Goal: Task Accomplishment & Management: Manage account settings

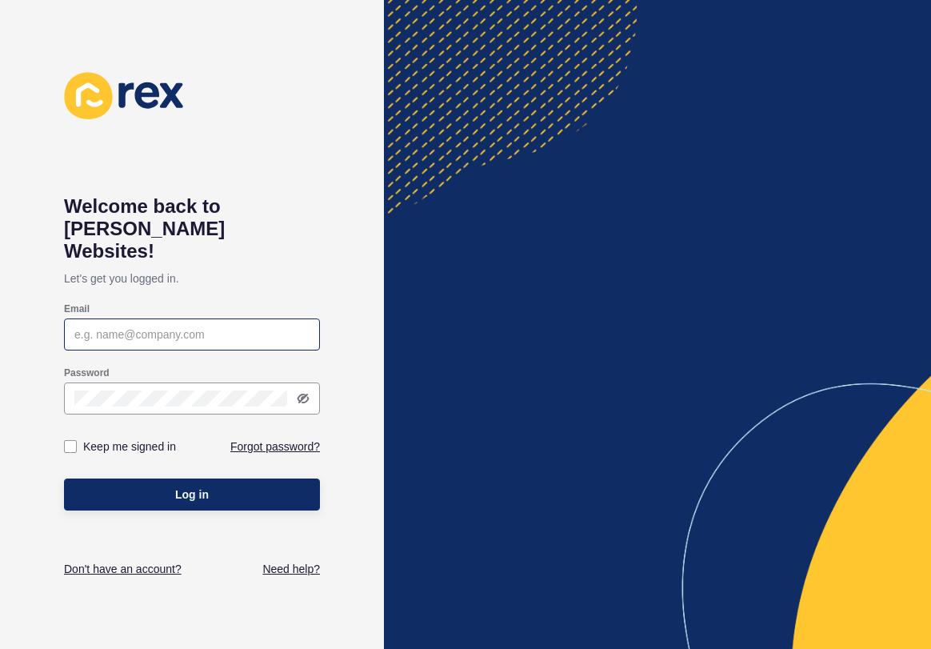
click at [125, 318] on div at bounding box center [192, 334] width 256 height 32
type input "[EMAIL_ADDRESS][DOMAIN_NAME]"
click at [192, 478] on button "Log in" at bounding box center [192, 494] width 256 height 32
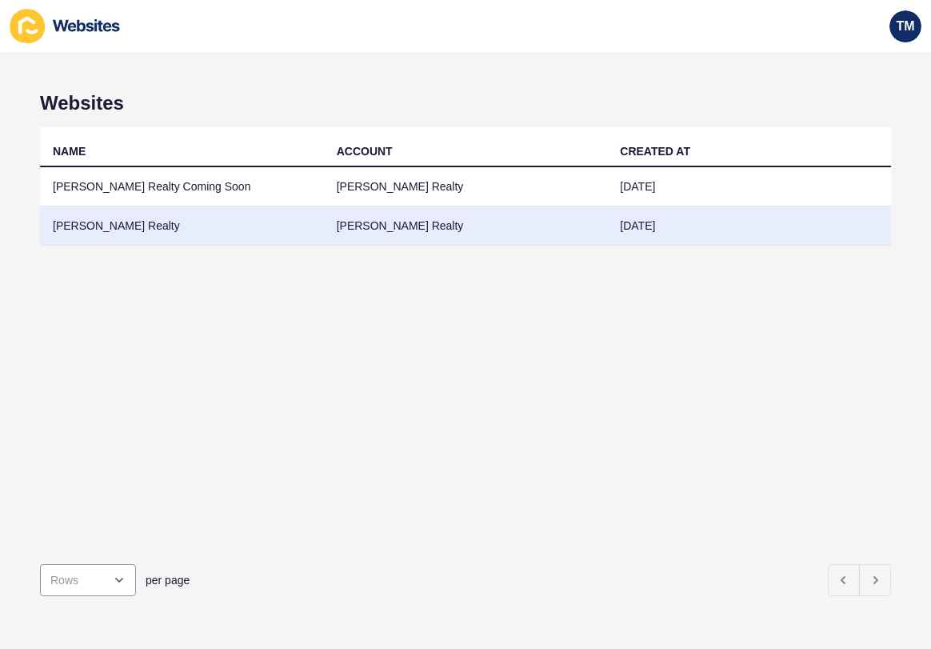
click at [93, 233] on td "[PERSON_NAME] Realty" at bounding box center [182, 225] width 284 height 39
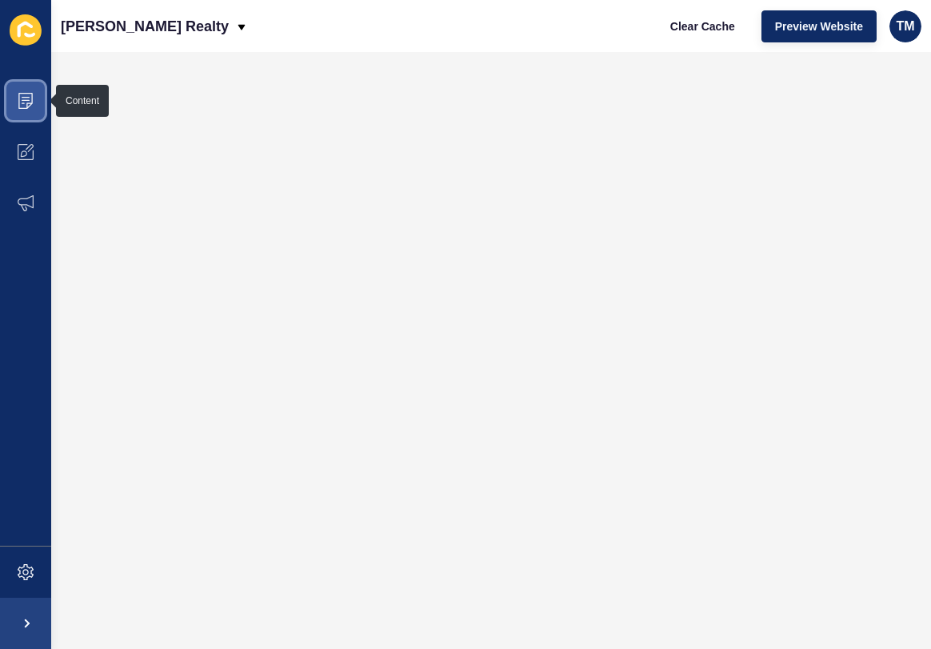
click at [19, 104] on icon at bounding box center [25, 101] width 14 height 16
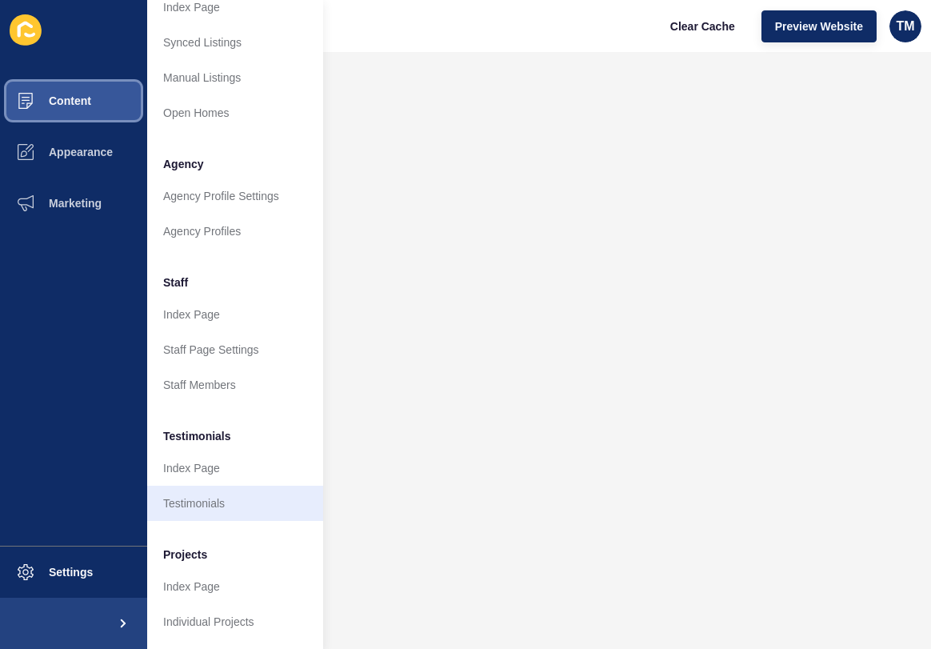
scroll to position [289, 0]
click at [204, 504] on link "Testimonials" at bounding box center [235, 503] width 176 height 35
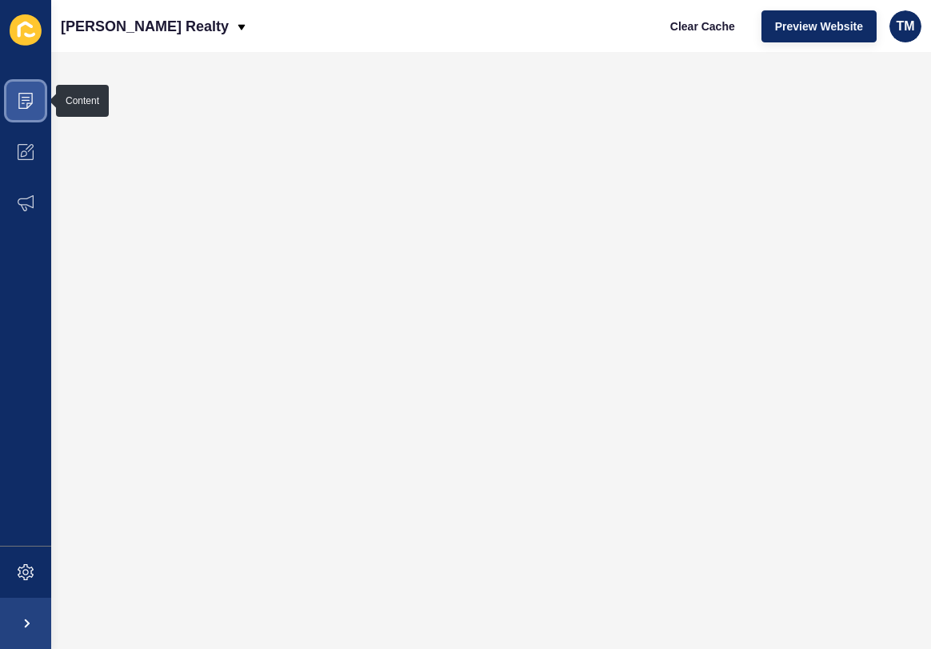
click at [19, 104] on icon at bounding box center [25, 101] width 14 height 16
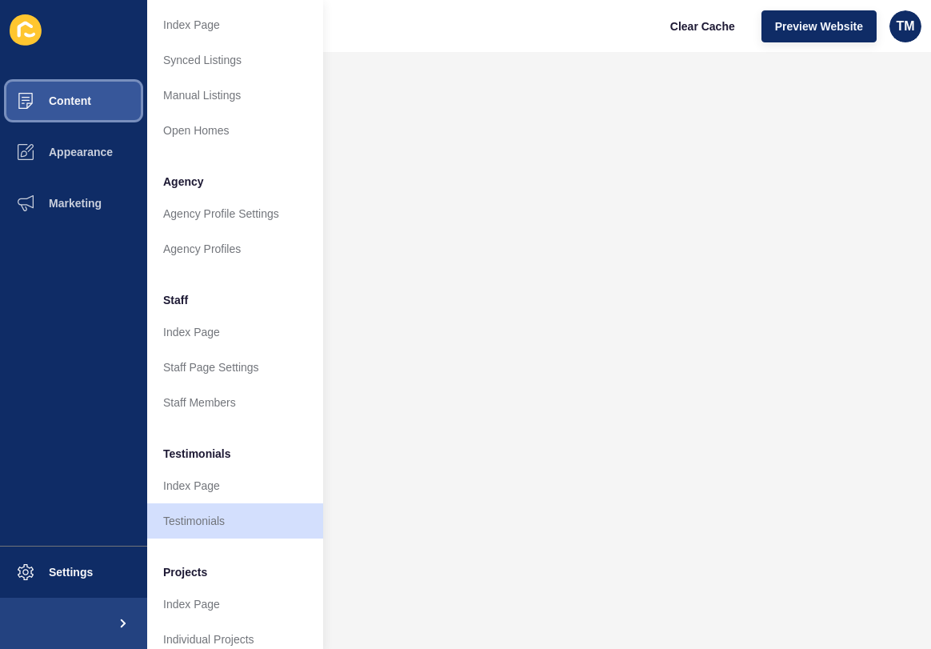
scroll to position [289, 0]
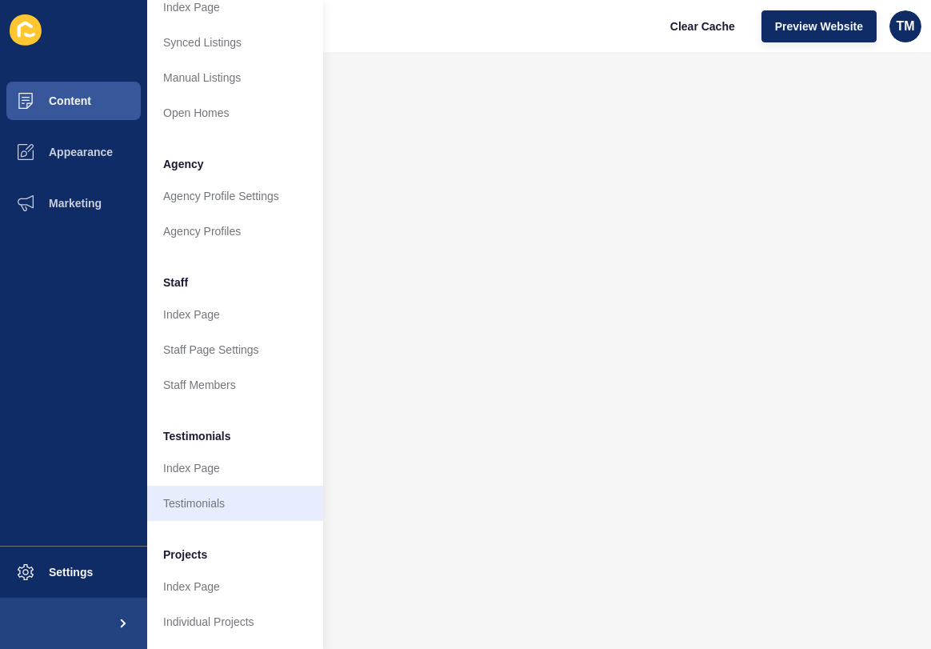
click at [192, 504] on link "Testimonials" at bounding box center [235, 503] width 176 height 35
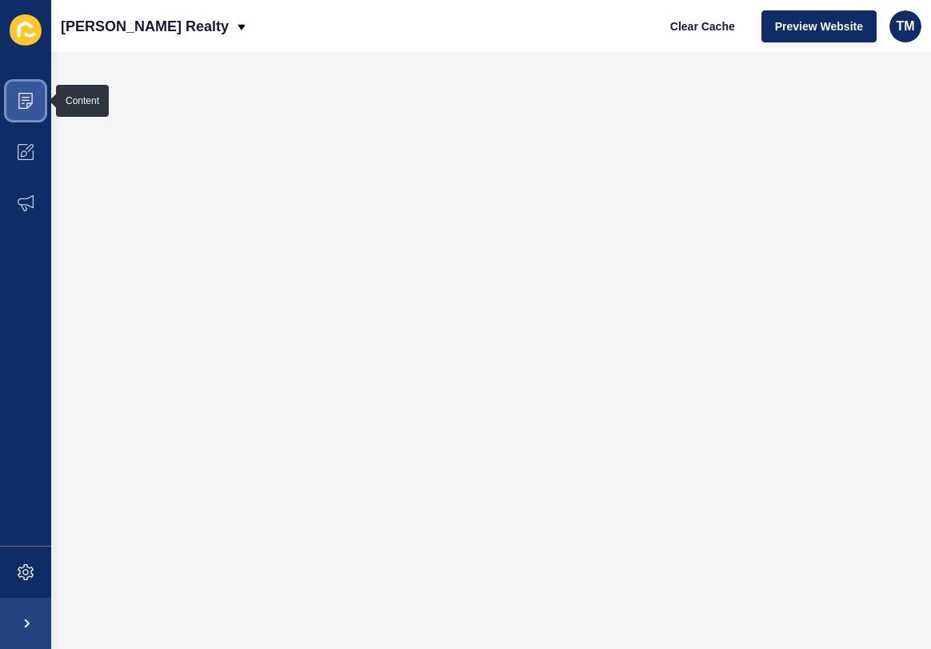
click at [21, 96] on icon at bounding box center [26, 101] width 16 height 16
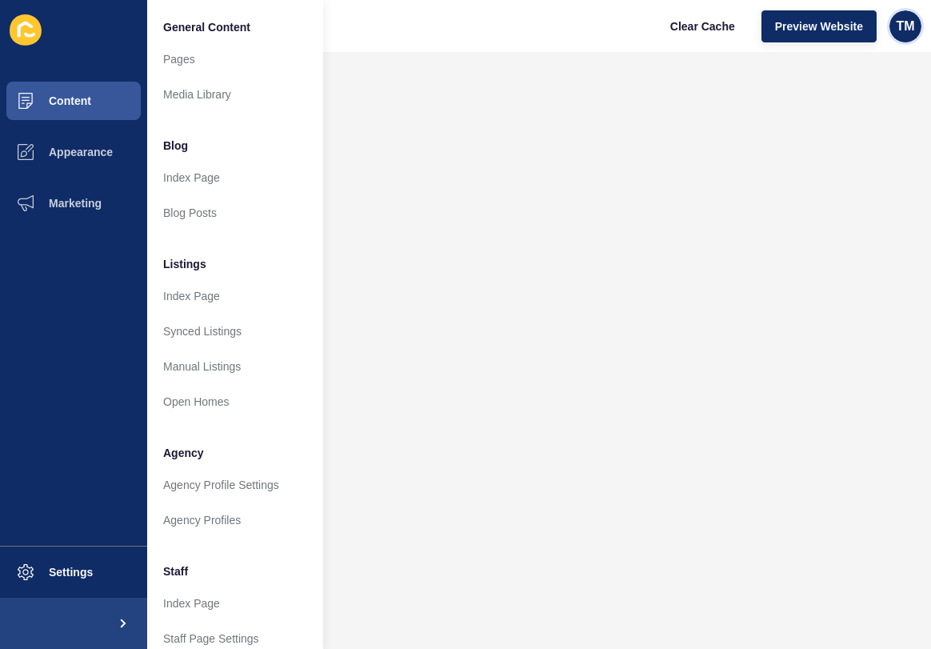
click at [913, 26] on span "TM" at bounding box center [905, 26] width 18 height 16
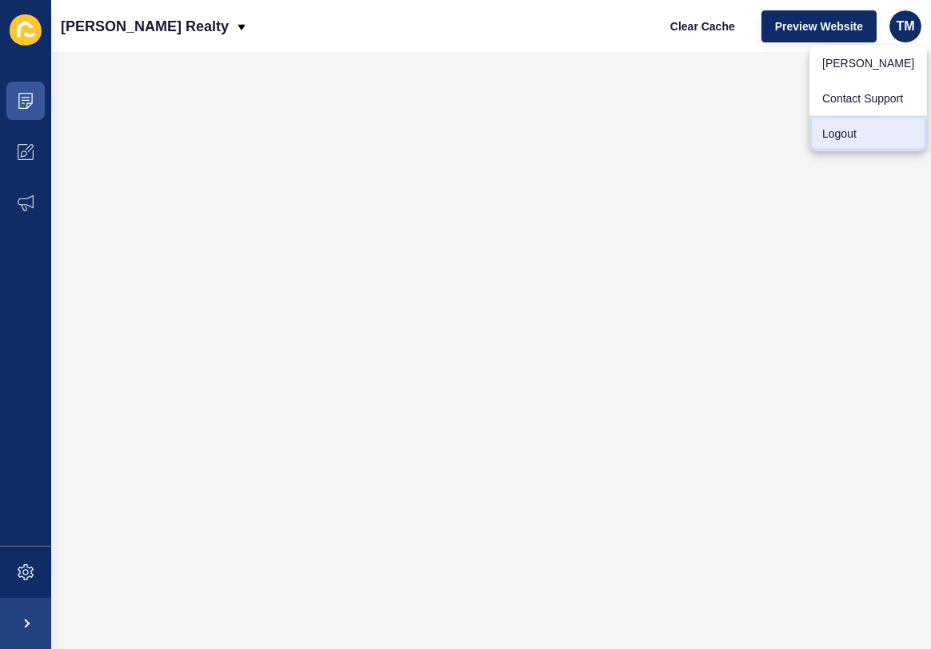
click at [853, 134] on link "Logout" at bounding box center [869, 133] width 118 height 35
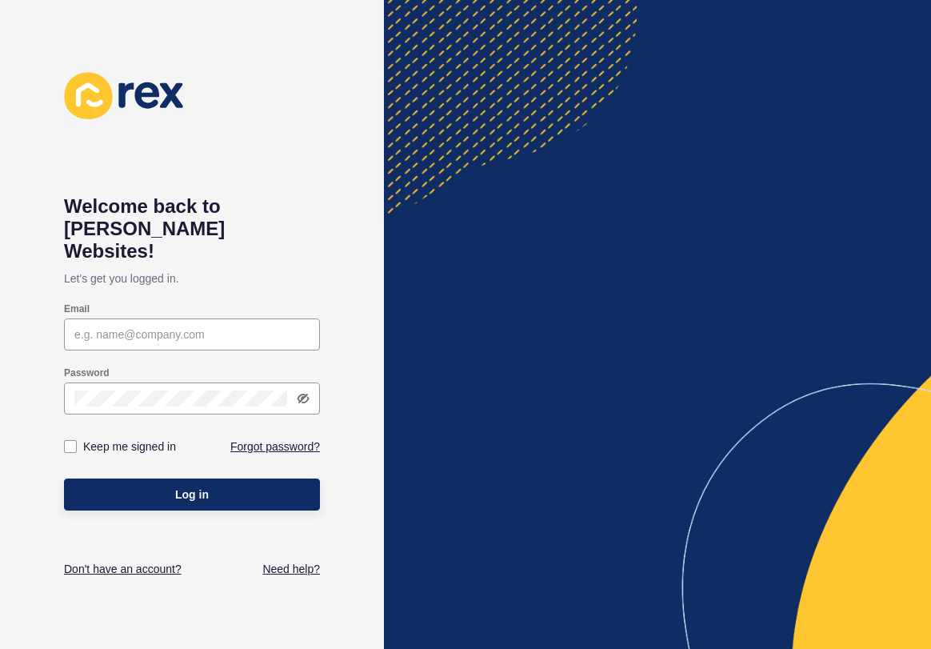
drag, startPoint x: 169, startPoint y: 46, endPoint x: -118, endPoint y: 202, distance: 326.1
click at [0, 202] on html "Welcome back to [PERSON_NAME] Websites! Let's get you logged in. Email Password…" at bounding box center [465, 324] width 931 height 649
